Goal: Register for event/course

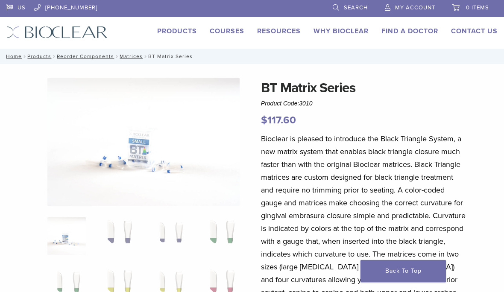
click at [236, 35] on link "Courses" at bounding box center [227, 31] width 35 height 9
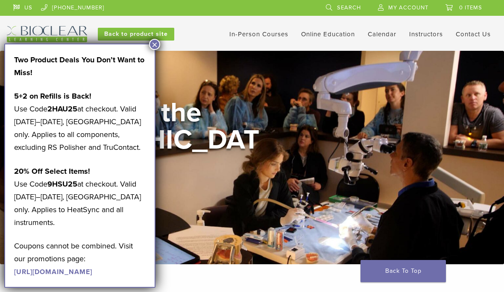
click at [151, 51] on div "Two Product Deals You Don’t Want to Miss! 5+2 on Refills is Back! Use Code 2HAU…" at bounding box center [79, 166] width 151 height 244
click at [156, 44] on button "×" at bounding box center [154, 44] width 11 height 11
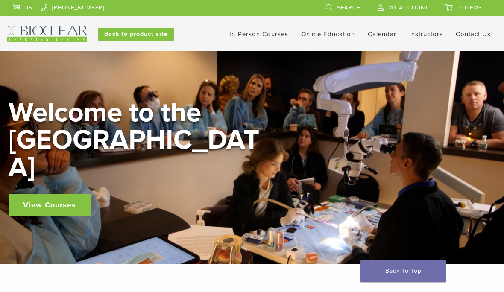
click at [65, 194] on link "View Courses" at bounding box center [50, 205] width 82 height 22
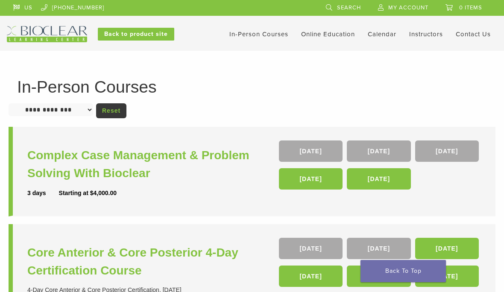
click at [0, 0] on link "Self Guided" at bounding box center [0, 0] width 0 height 0
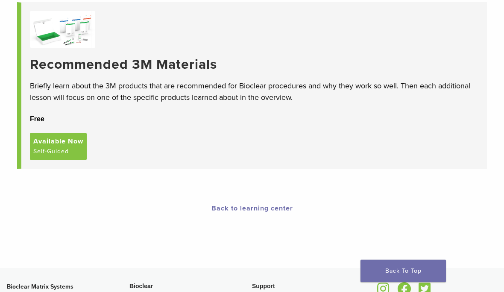
scroll to position [234, 0]
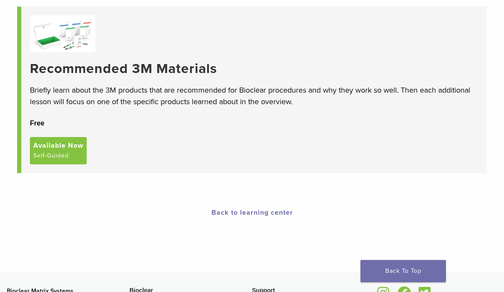
click at [75, 145] on span "Available Now" at bounding box center [58, 146] width 50 height 10
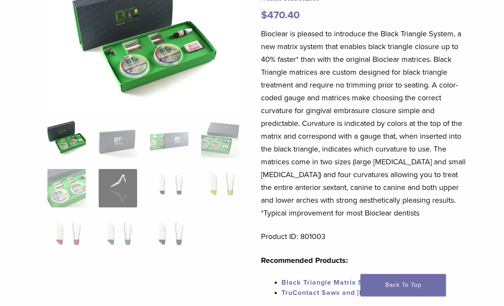
scroll to position [108, 0]
